Goal: Information Seeking & Learning: Check status

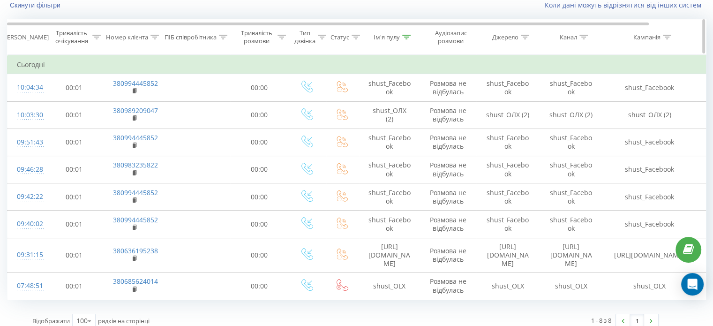
click at [224, 37] on icon at bounding box center [223, 37] width 8 height 5
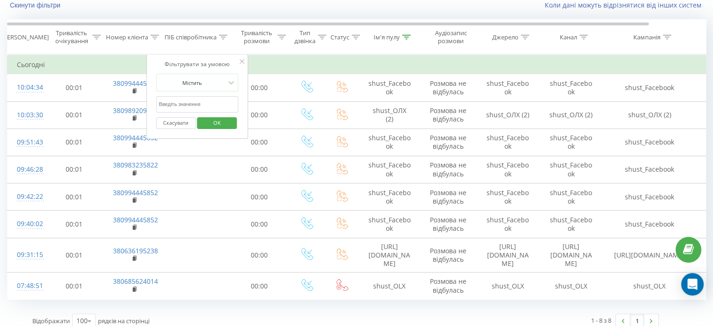
click at [212, 101] on input "text" at bounding box center [197, 104] width 83 height 16
type input "шуст"
click at [218, 125] on span "OK" at bounding box center [217, 122] width 26 height 15
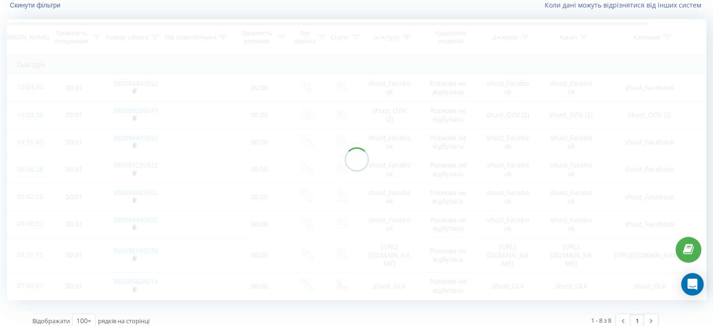
scroll to position [13, 0]
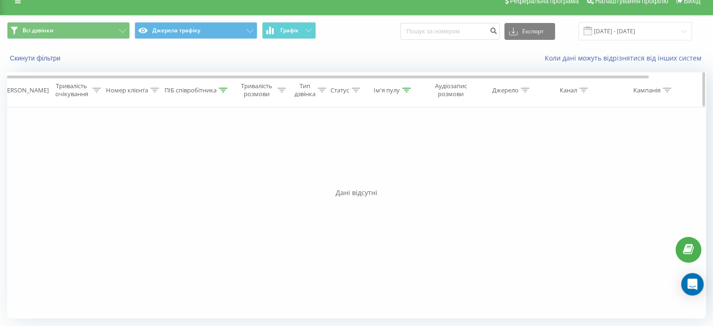
drag, startPoint x: 399, startPoint y: 139, endPoint x: 408, endPoint y: 85, distance: 55.2
click at [408, 85] on th "Ім'я пулу" at bounding box center [389, 90] width 61 height 35
click at [407, 88] on icon at bounding box center [406, 90] width 8 height 5
click at [366, 162] on input "shust" at bounding box center [389, 157] width 83 height 16
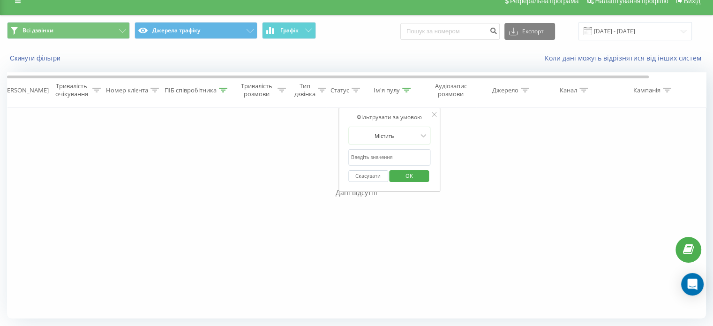
click button "OK" at bounding box center [410, 176] width 40 height 12
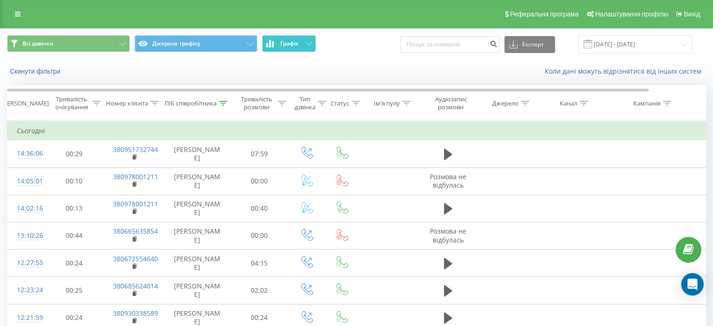
click at [308, 43] on icon at bounding box center [308, 43] width 7 height 3
